Goal: Task Accomplishment & Management: Manage account settings

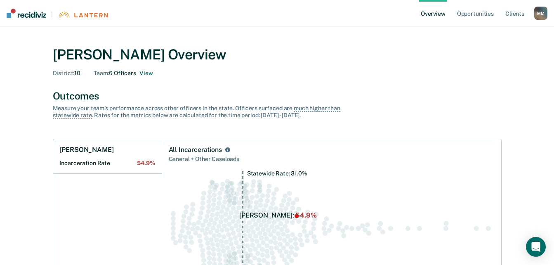
click at [379, 200] on icon "Statewide Rate: 31.0%" at bounding box center [332, 228] width 326 height 114
click at [417, 164] on div "Statewide Rate: 31.0%" at bounding box center [332, 224] width 326 height 121
click at [147, 74] on button "View" at bounding box center [145, 73] width 13 height 7
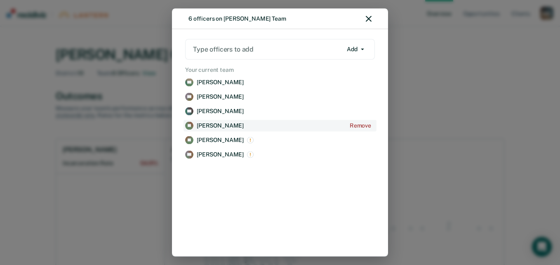
click at [205, 125] on p "[PERSON_NAME]" at bounding box center [220, 125] width 47 height 7
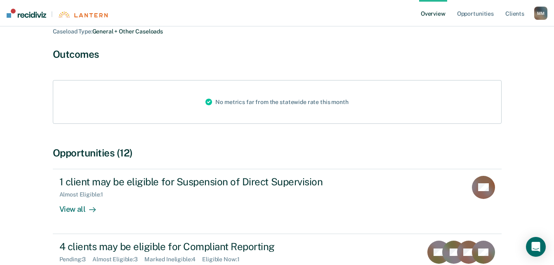
scroll to position [132, 0]
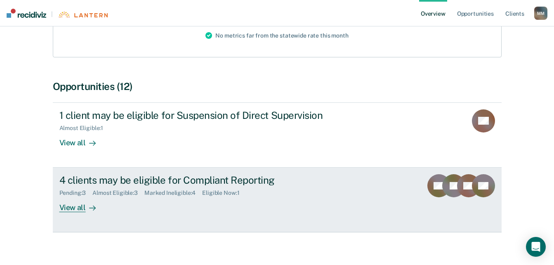
click at [69, 200] on div "View all" at bounding box center [82, 204] width 46 height 16
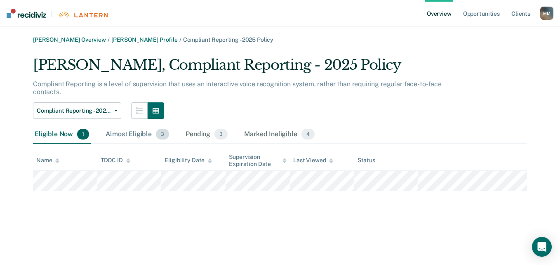
click at [124, 132] on div "Almost Eligible 3" at bounding box center [137, 134] width 67 height 18
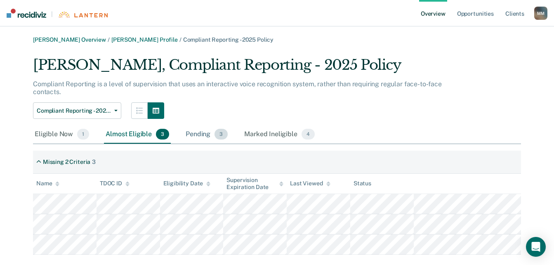
click at [195, 131] on div "Pending 3" at bounding box center [206, 134] width 45 height 18
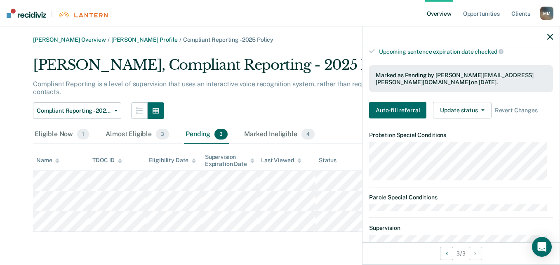
scroll to position [261, 0]
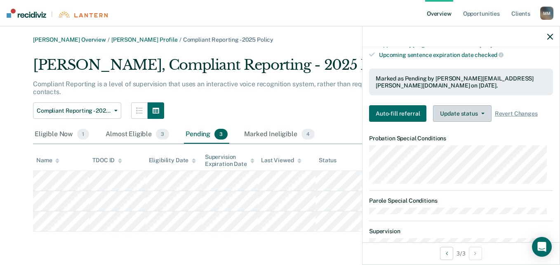
click at [450, 108] on button "Update status" at bounding box center [462, 113] width 58 height 17
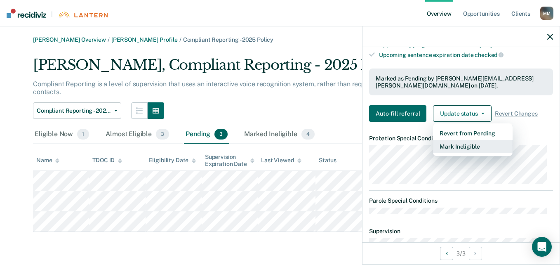
click at [451, 145] on button "Mark Ineligible" at bounding box center [473, 146] width 80 height 13
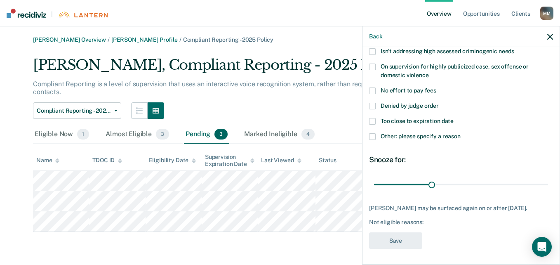
click at [374, 104] on span at bounding box center [372, 106] width 7 height 7
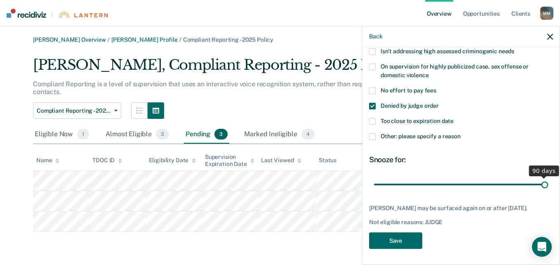
drag, startPoint x: 431, startPoint y: 186, endPoint x: 562, endPoint y: 189, distance: 131.6
type input "90"
click at [548, 189] on input "range" at bounding box center [461, 184] width 174 height 14
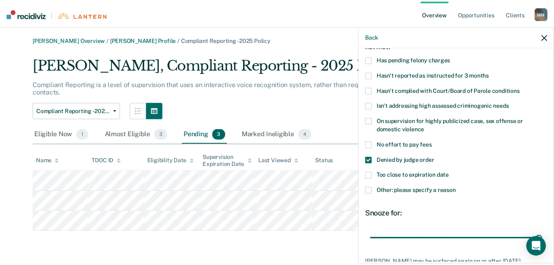
scroll to position [115, 0]
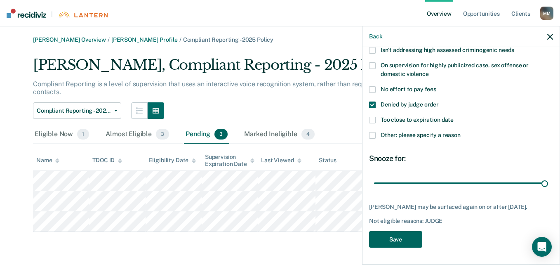
click at [384, 237] on button "Save" at bounding box center [395, 239] width 53 height 17
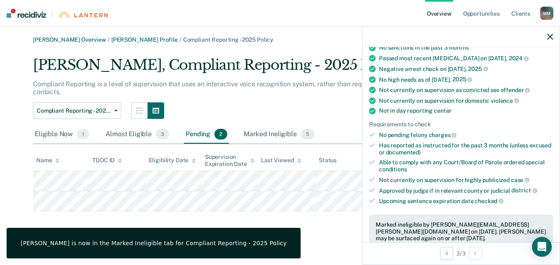
click at [322, 222] on div "[PERSON_NAME] Overview / [PERSON_NAME] Profile / Compliant Reporting - 2025 Pol…" at bounding box center [280, 137] width 540 height 202
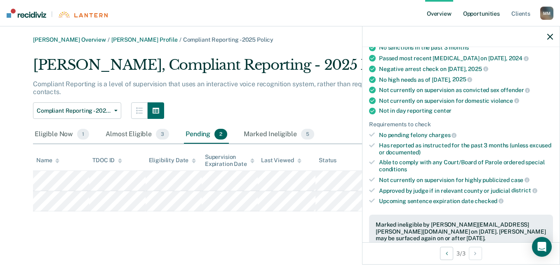
click at [486, 15] on link "Opportunities" at bounding box center [482, 13] width 40 height 26
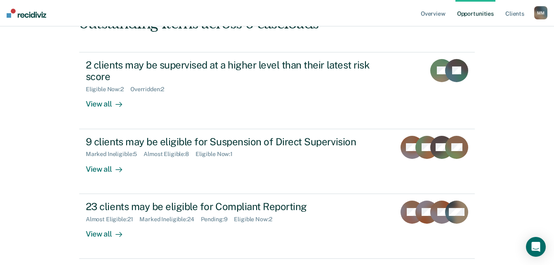
scroll to position [92, 0]
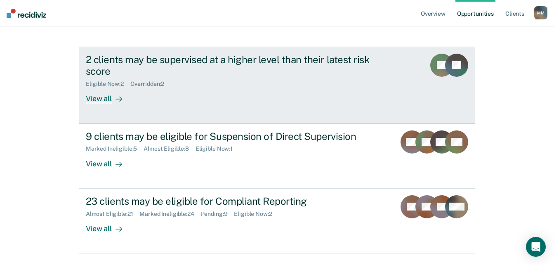
click at [98, 100] on div "View all" at bounding box center [109, 95] width 46 height 16
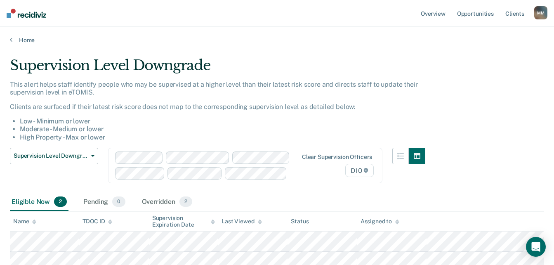
scroll to position [66, 0]
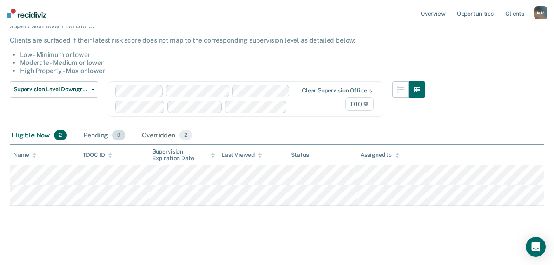
click at [101, 133] on div "Pending 0" at bounding box center [104, 136] width 45 height 18
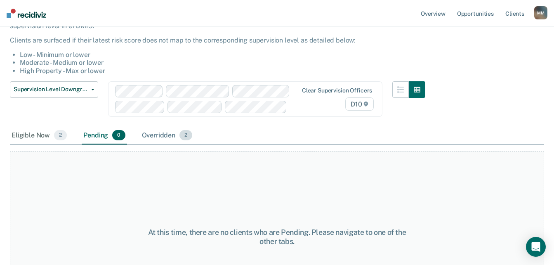
click at [173, 133] on div "Overridden 2" at bounding box center [167, 136] width 54 height 18
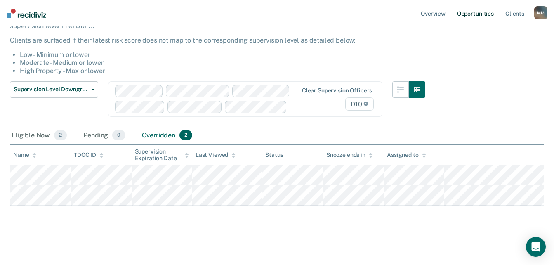
click at [469, 14] on link "Opportunities" at bounding box center [475, 13] width 40 height 26
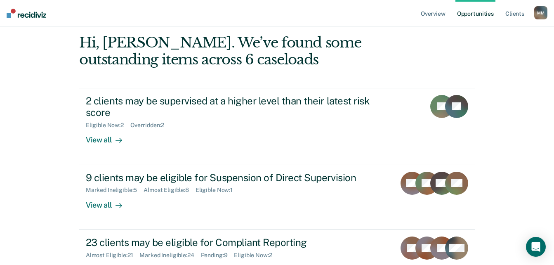
scroll to position [111, 0]
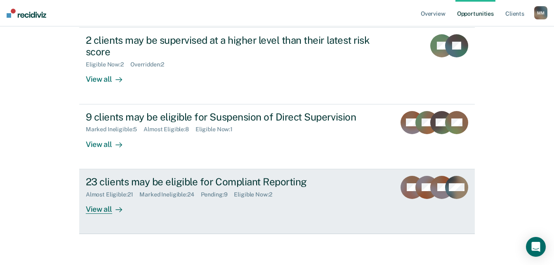
click at [94, 213] on div "View all" at bounding box center [109, 206] width 46 height 16
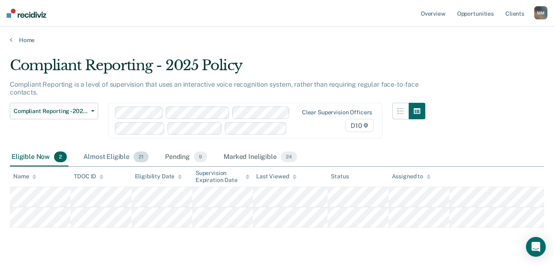
click at [120, 157] on div "Almost Eligible 21" at bounding box center [116, 157] width 68 height 18
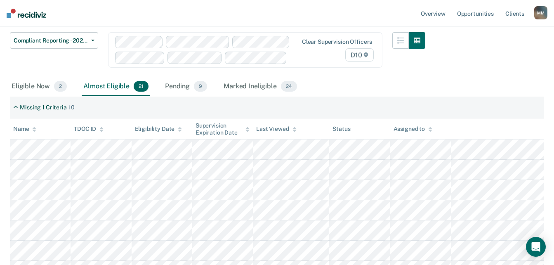
scroll to position [61, 0]
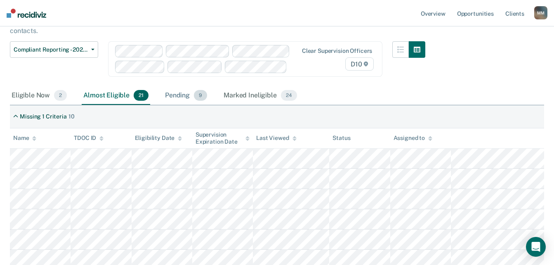
click at [194, 97] on span "9" at bounding box center [200, 95] width 13 height 11
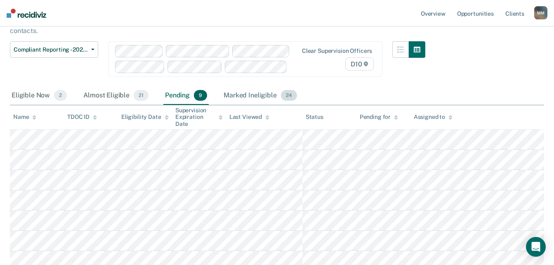
click at [254, 94] on div "Marked Ineligible 24" at bounding box center [260, 96] width 76 height 18
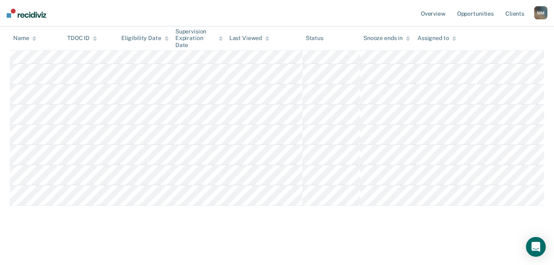
scroll to position [0, 0]
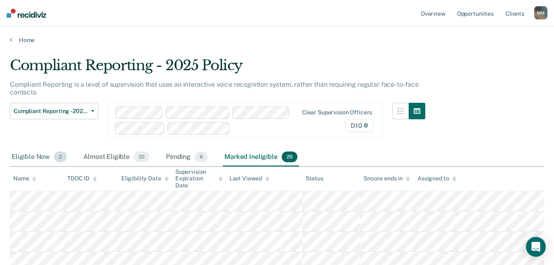
click at [38, 161] on div "Eligible Now 2" at bounding box center [39, 157] width 59 height 18
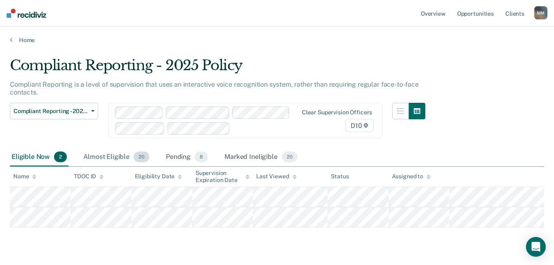
click at [106, 153] on div "Almost Eligible 20" at bounding box center [116, 157] width 69 height 18
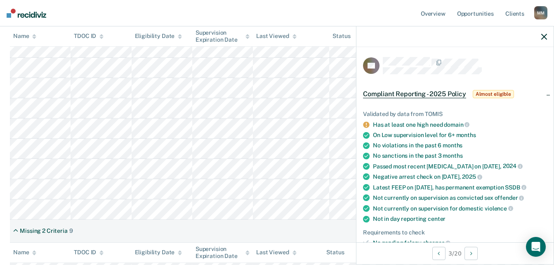
scroll to position [170, 0]
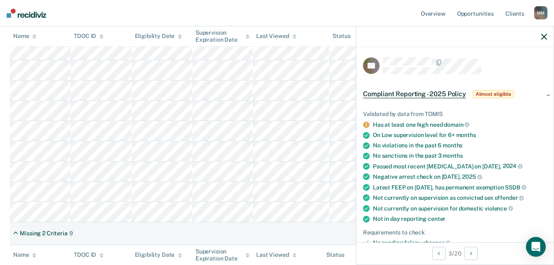
click at [542, 36] on icon "button" at bounding box center [544, 37] width 6 height 6
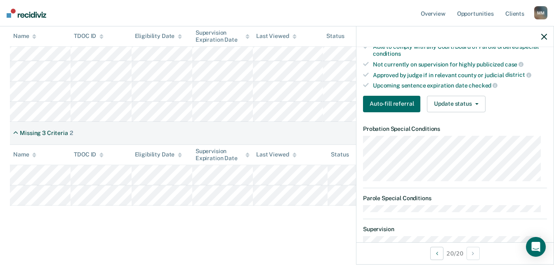
scroll to position [229, 0]
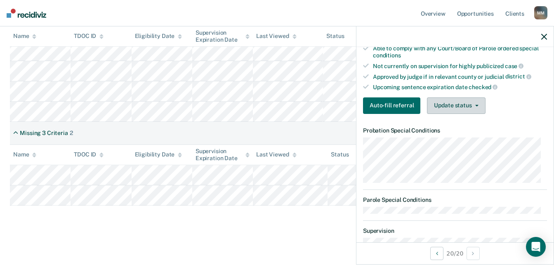
click at [460, 105] on button "Update status" at bounding box center [456, 105] width 58 height 17
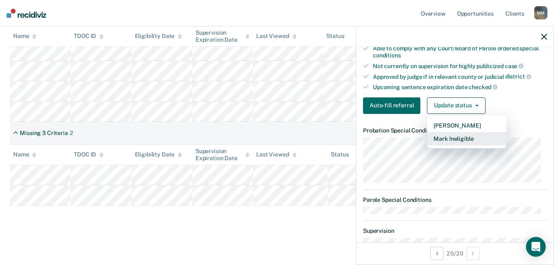
click at [456, 133] on button "Mark Ineligible" at bounding box center [467, 138] width 80 height 13
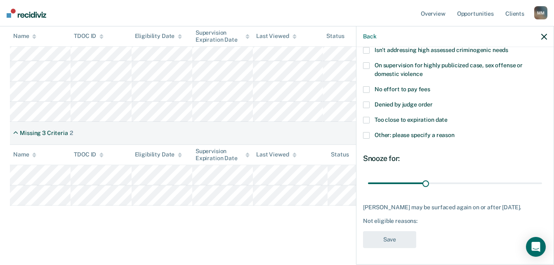
scroll to position [115, 0]
drag, startPoint x: 425, startPoint y: 178, endPoint x: 554, endPoint y: 187, distance: 129.8
type input "90"
click at [542, 187] on input "range" at bounding box center [455, 183] width 174 height 14
click at [543, 35] on icon "button" at bounding box center [544, 37] width 6 height 6
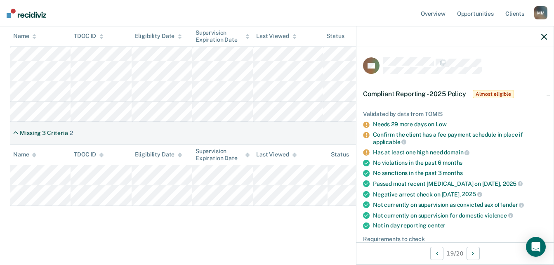
click at [543, 39] on icon "button" at bounding box center [544, 37] width 6 height 6
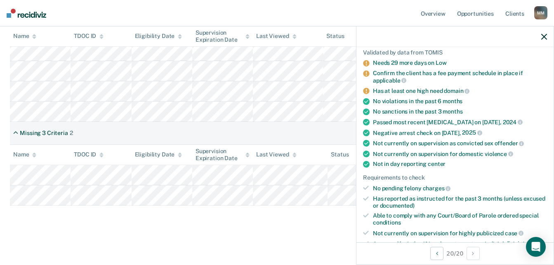
scroll to position [0, 0]
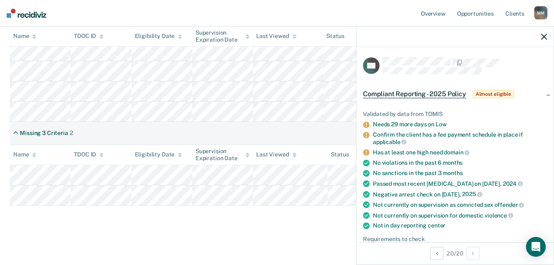
click at [545, 37] on icon "button" at bounding box center [544, 37] width 6 height 6
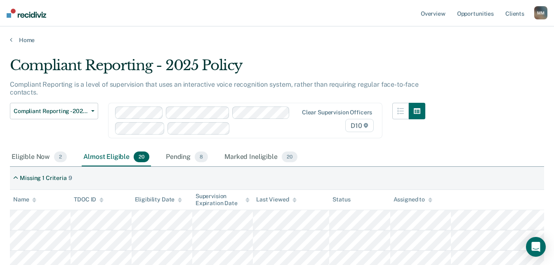
scroll to position [51, 0]
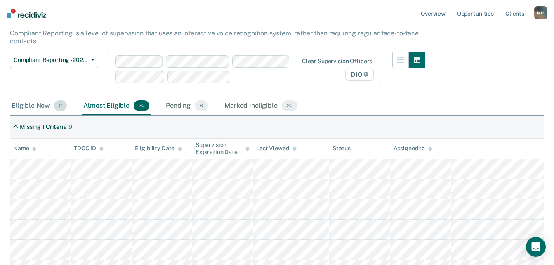
click at [28, 107] on div "Eligible Now 2" at bounding box center [39, 106] width 59 height 18
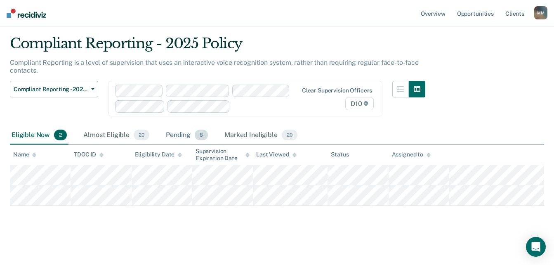
click at [185, 138] on div "Pending 8" at bounding box center [186, 135] width 45 height 18
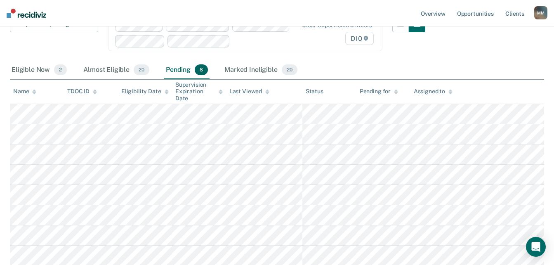
scroll to position [0, 0]
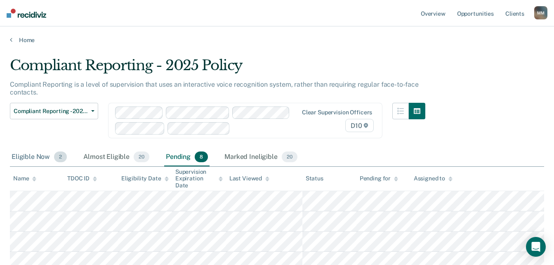
click at [36, 157] on div "Eligible Now 2" at bounding box center [39, 157] width 59 height 18
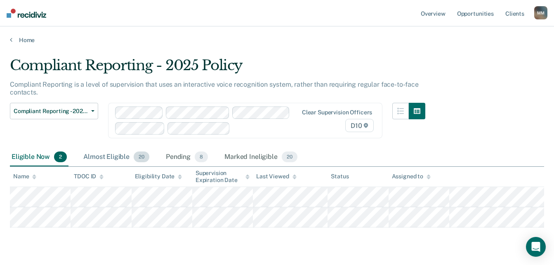
click at [118, 157] on div "Almost Eligible 20" at bounding box center [116, 157] width 69 height 18
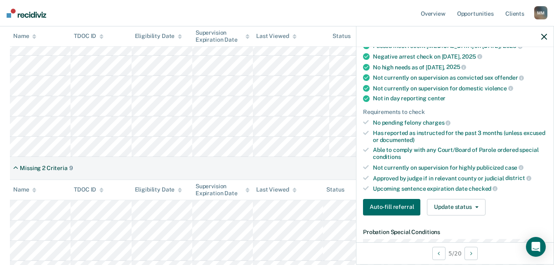
scroll to position [140, 0]
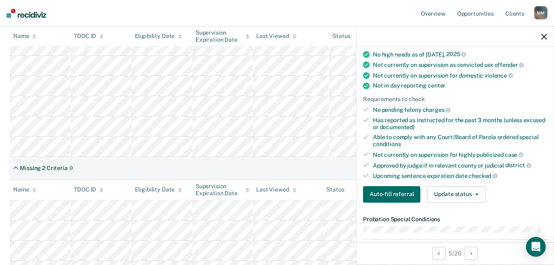
click at [544, 35] on icon "button" at bounding box center [544, 37] width 6 height 6
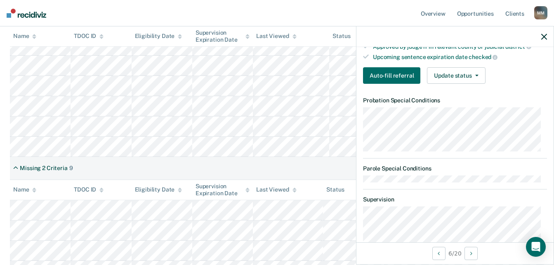
scroll to position [182, 0]
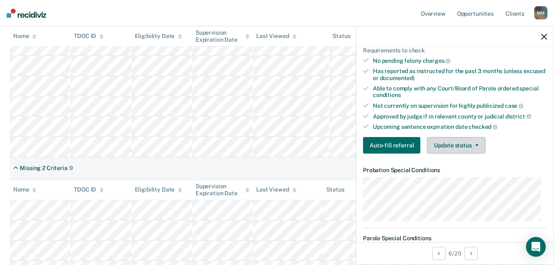
click at [453, 144] on button "Update status" at bounding box center [456, 145] width 58 height 17
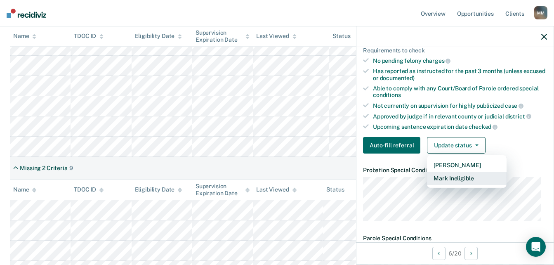
click at [455, 183] on button "Mark Ineligible" at bounding box center [467, 178] width 80 height 13
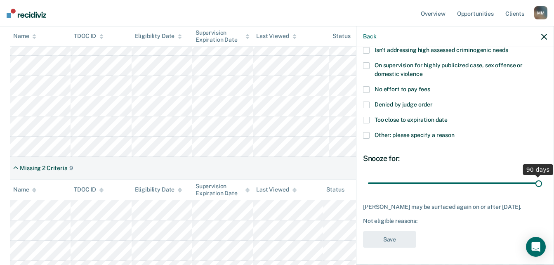
drag, startPoint x: 423, startPoint y: 176, endPoint x: 552, endPoint y: 174, distance: 129.6
type input "90"
click at [542, 176] on input "range" at bounding box center [455, 183] width 174 height 14
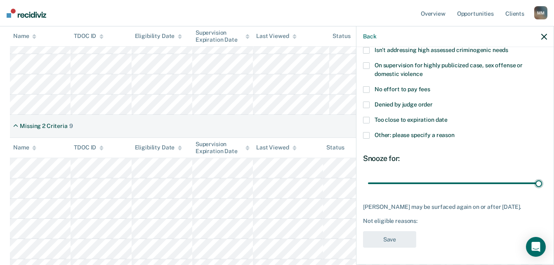
scroll to position [278, 0]
click at [369, 132] on span at bounding box center [366, 135] width 7 height 7
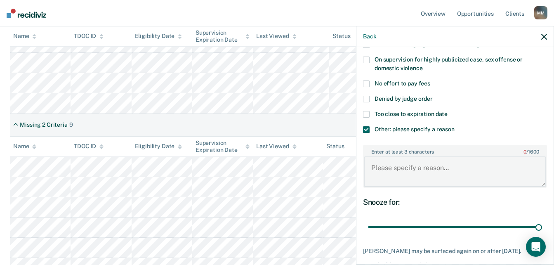
click at [388, 168] on textarea "Enter at least 3 characters 0 / 1600" at bounding box center [455, 171] width 182 height 31
type textarea "Recovery Court"
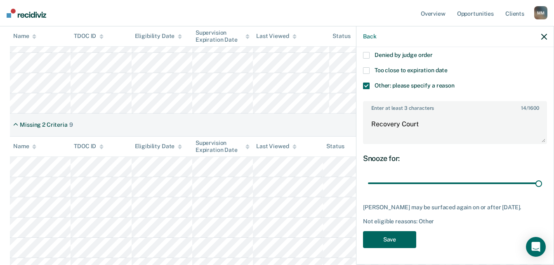
click at [383, 236] on button "Save" at bounding box center [389, 239] width 53 height 17
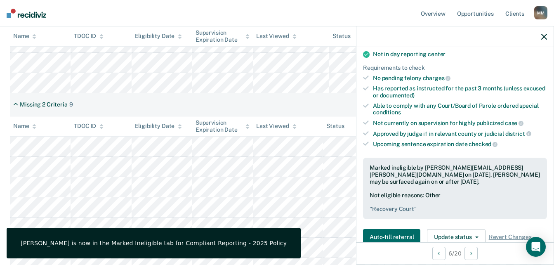
click at [541, 35] on div at bounding box center [454, 36] width 197 height 21
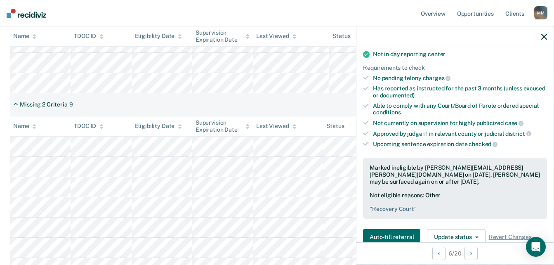
click at [542, 35] on icon "button" at bounding box center [544, 37] width 6 height 6
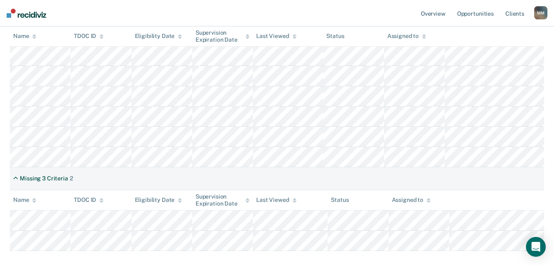
scroll to position [435, 0]
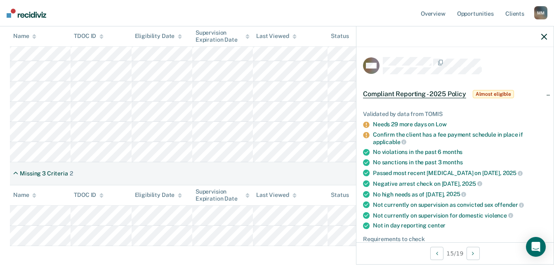
click at [542, 35] on icon "button" at bounding box center [544, 37] width 6 height 6
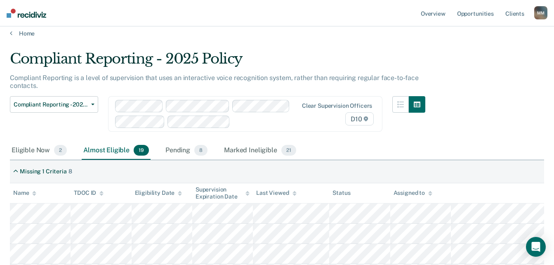
scroll to position [0, 0]
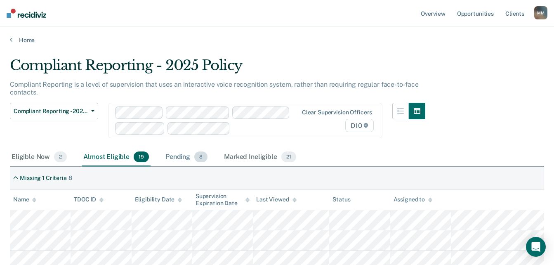
click at [186, 161] on div "Pending 8" at bounding box center [186, 157] width 45 height 18
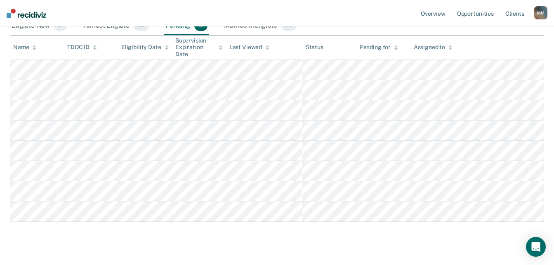
scroll to position [31, 0]
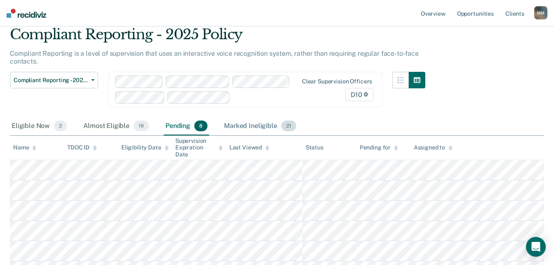
click at [264, 127] on div "Marked Ineligible 21" at bounding box center [259, 126] width 75 height 18
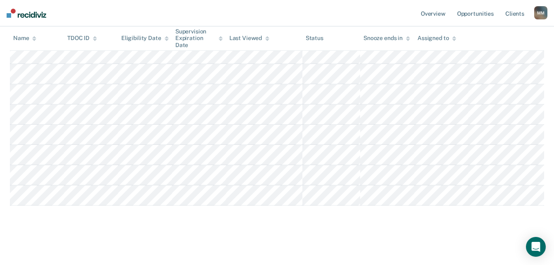
scroll to position [0, 0]
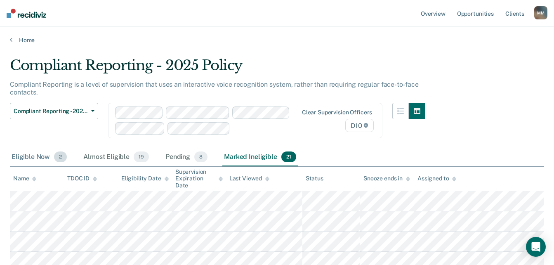
click at [24, 153] on div "Eligible Now 2" at bounding box center [39, 157] width 59 height 18
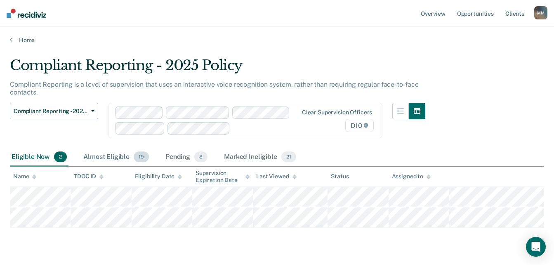
click at [106, 157] on div "Almost Eligible 19" at bounding box center [116, 157] width 69 height 18
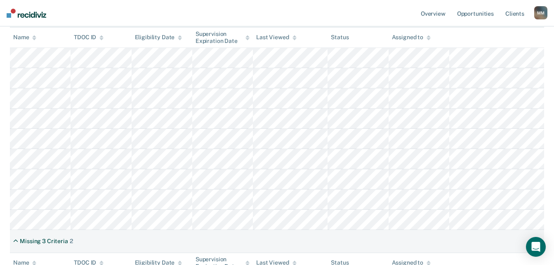
scroll to position [368, 0]
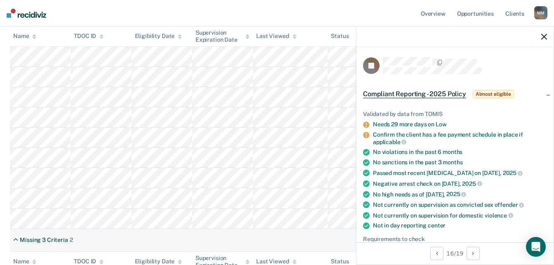
click at [544, 38] on icon "button" at bounding box center [544, 37] width 6 height 6
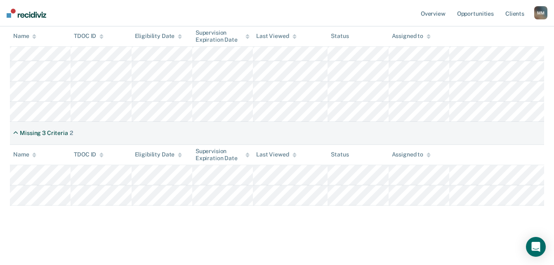
scroll to position [0, 0]
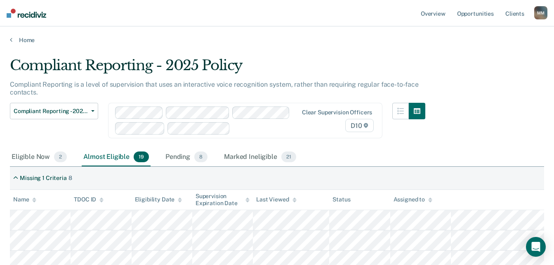
click at [443, 15] on link "Overview" at bounding box center [433, 13] width 28 height 26
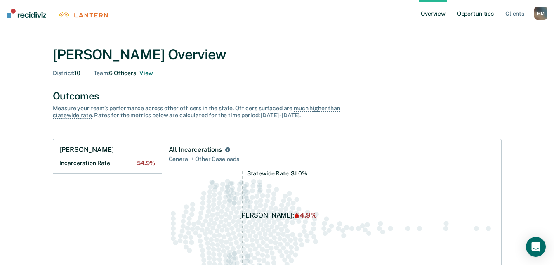
click at [470, 15] on link "Opportunities" at bounding box center [475, 13] width 40 height 26
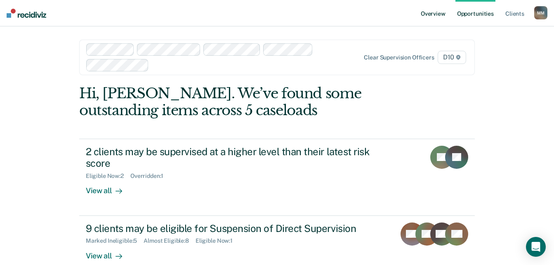
click at [434, 9] on link "Overview" at bounding box center [433, 13] width 28 height 26
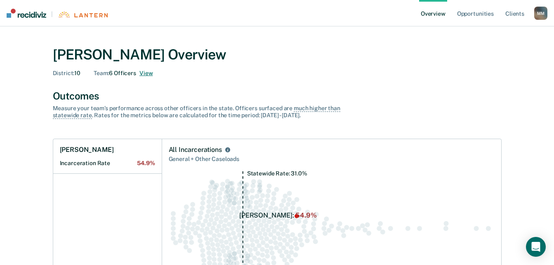
click at [144, 75] on button "View" at bounding box center [145, 73] width 13 height 7
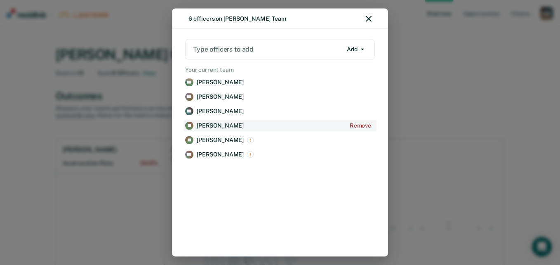
click at [212, 125] on p "[PERSON_NAME]" at bounding box center [220, 125] width 47 height 7
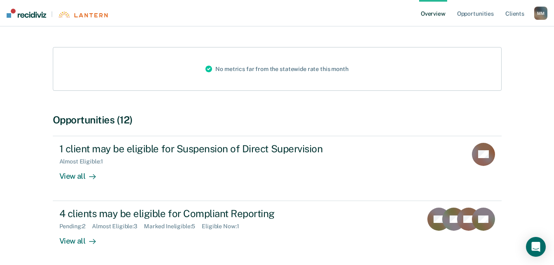
scroll to position [132, 0]
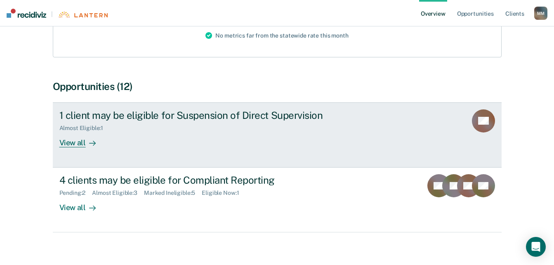
click at [73, 133] on div "View all" at bounding box center [82, 139] width 46 height 16
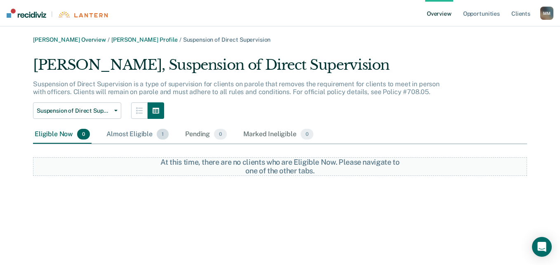
click at [130, 137] on div "Almost Eligible 1" at bounding box center [138, 134] width 66 height 18
